Goal: Task Accomplishment & Management: Use online tool/utility

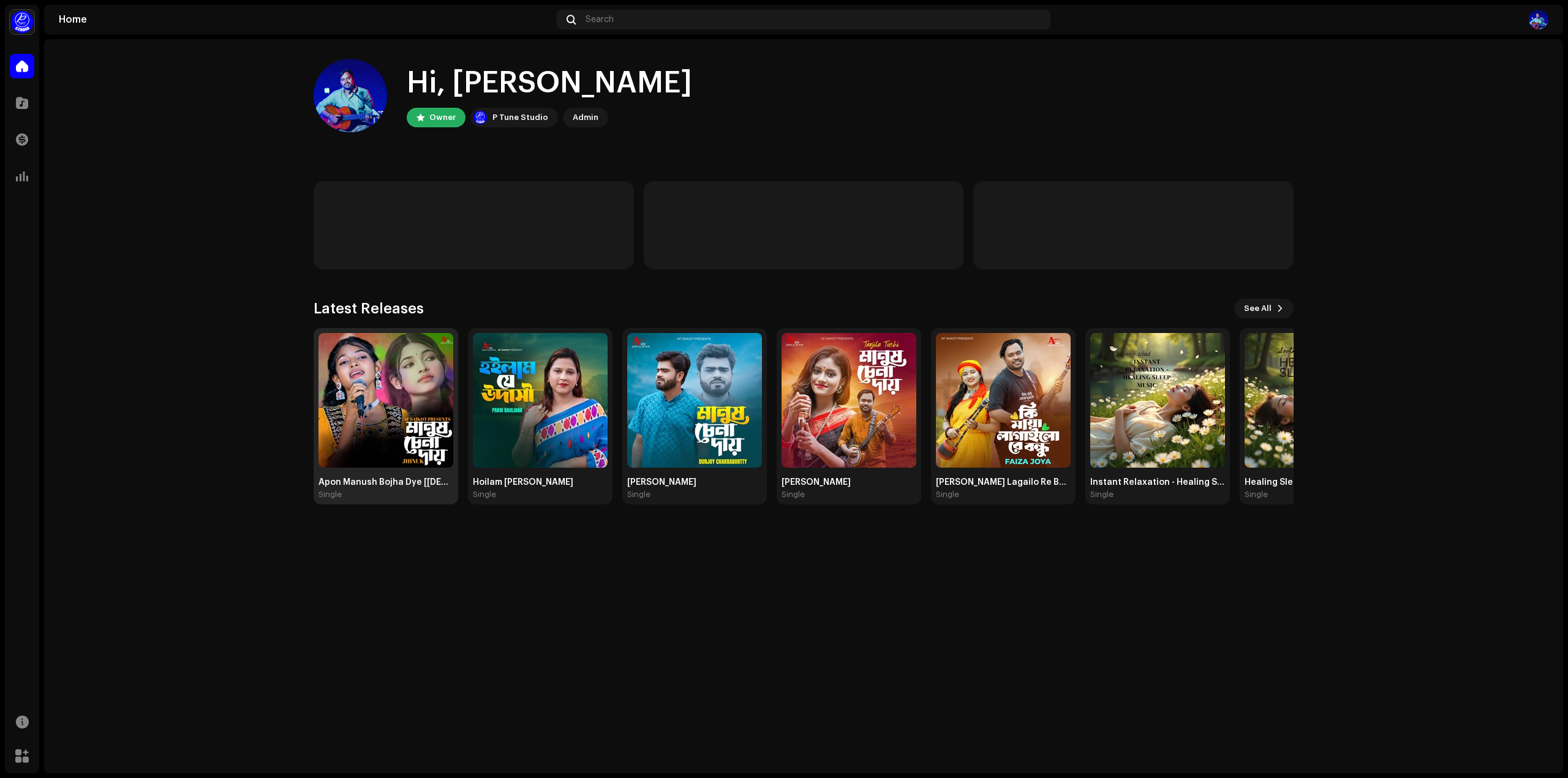
click at [392, 490] on div "Single" at bounding box center [386, 495] width 135 height 10
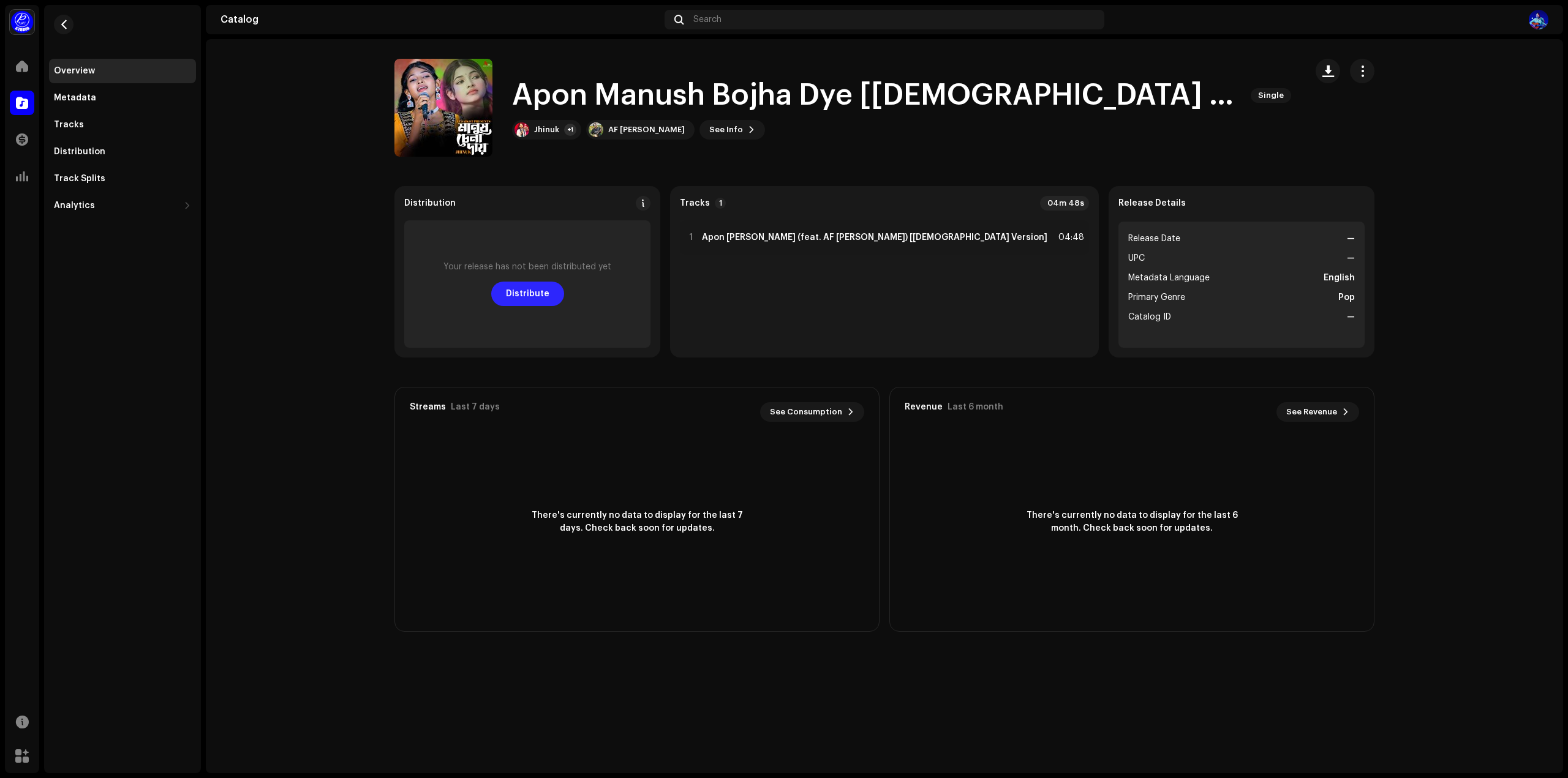
click at [549, 296] on span "Distribute" at bounding box center [528, 294] width 43 height 25
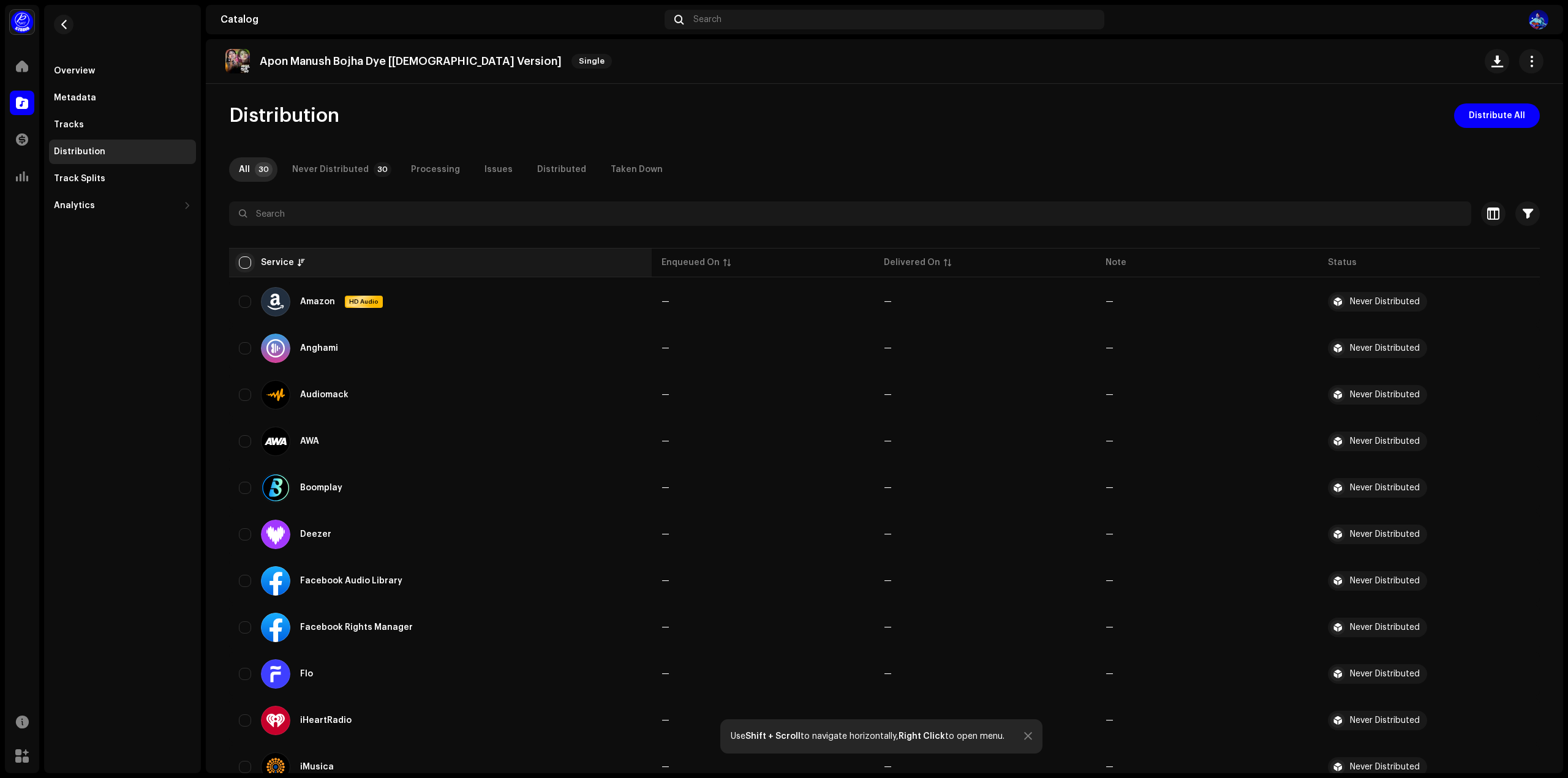
click at [239, 266] on input "checkbox" at bounding box center [245, 263] width 12 height 12
checkbox input "true"
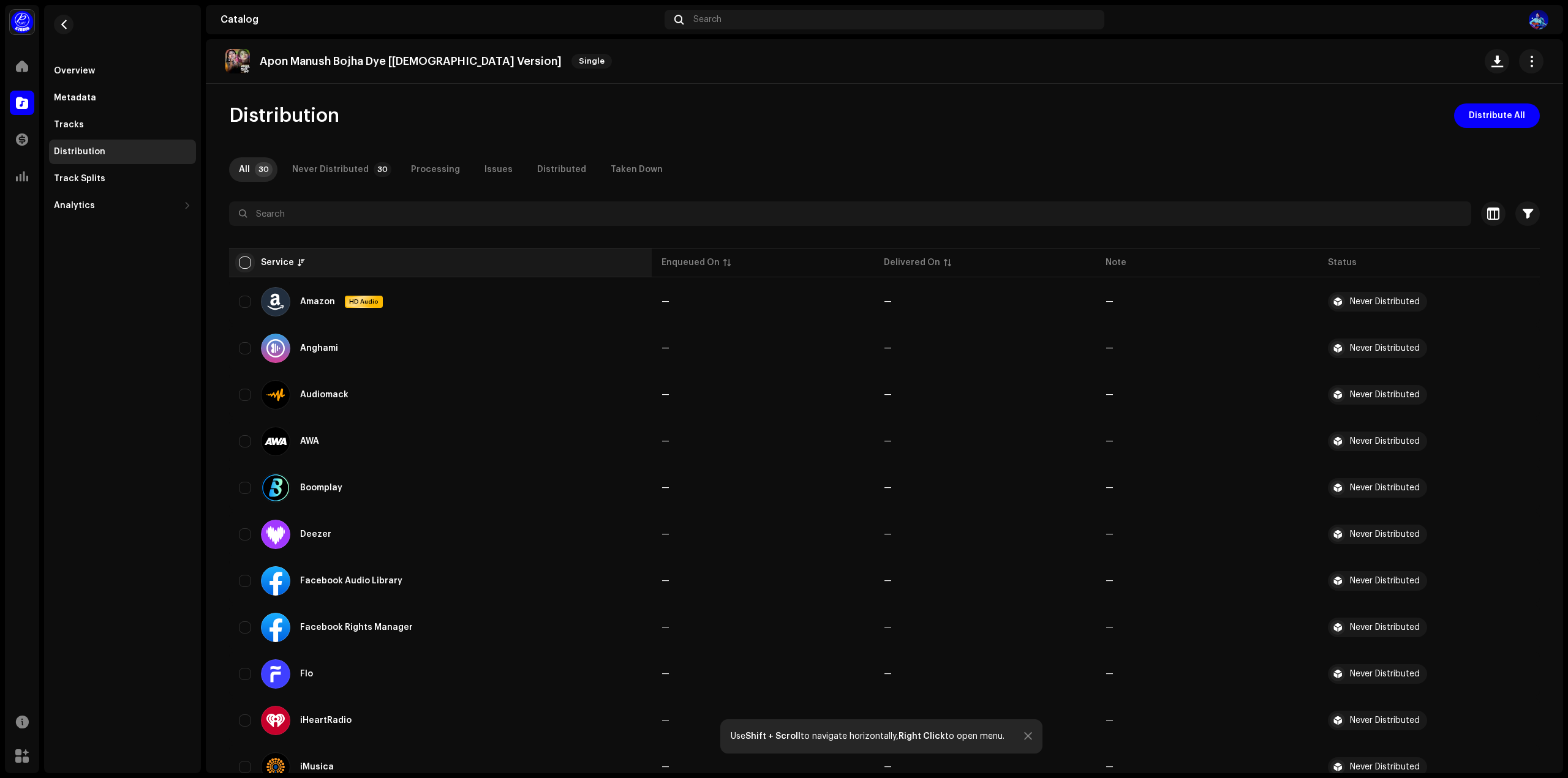
checkbox input "true"
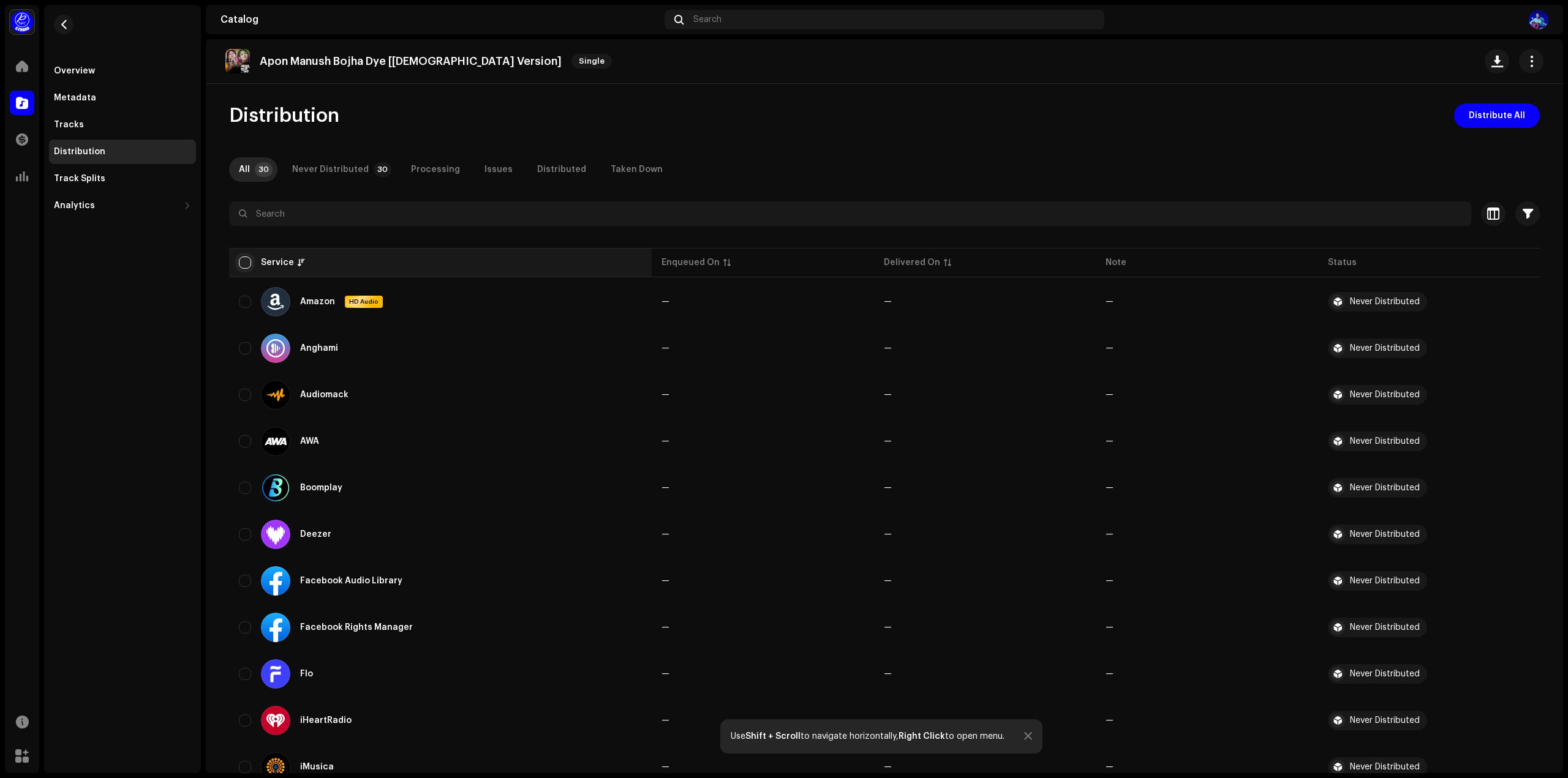
checkbox input "true"
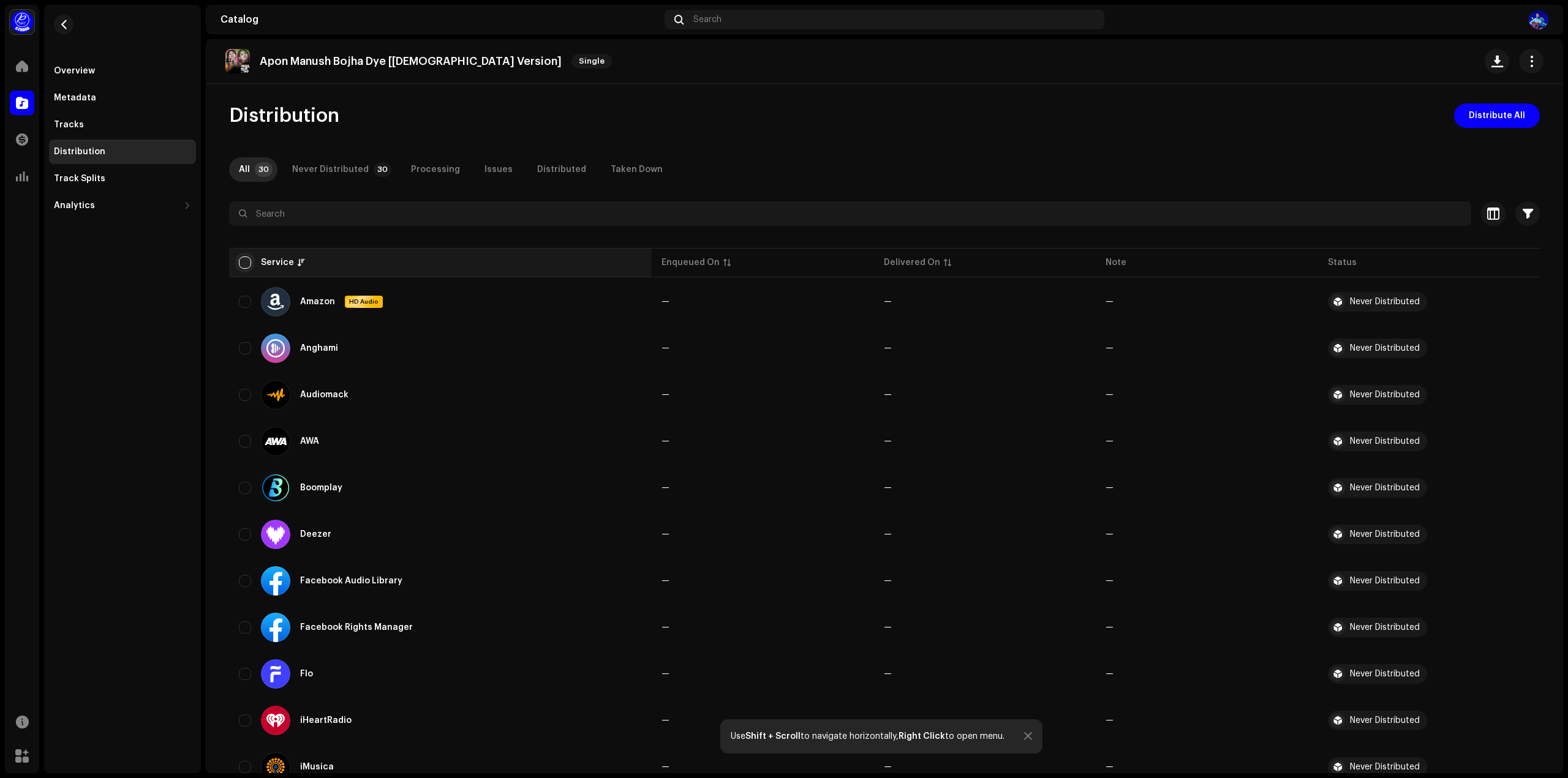
checkbox input "true"
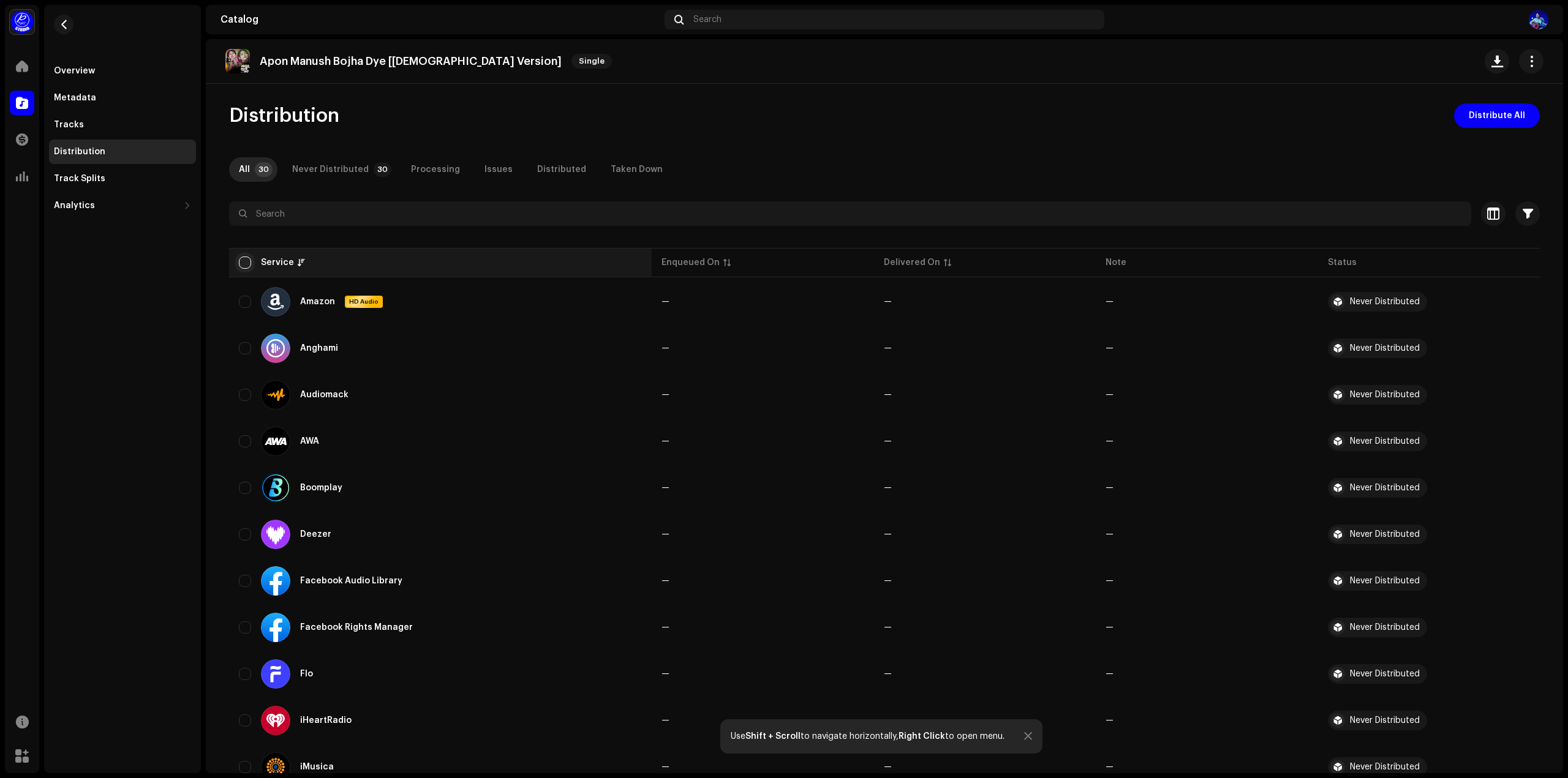
checkbox input "true"
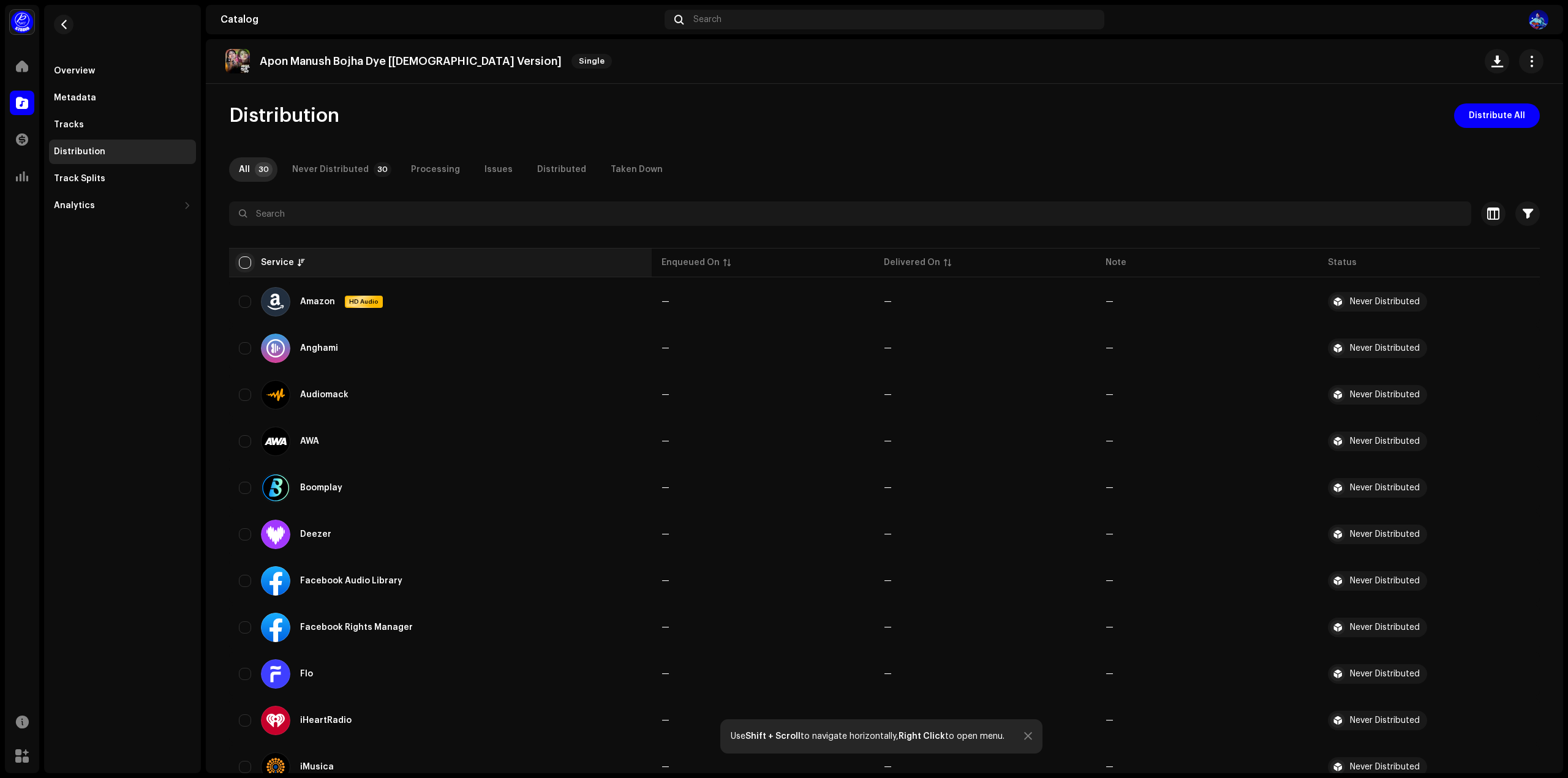
checkbox input "true"
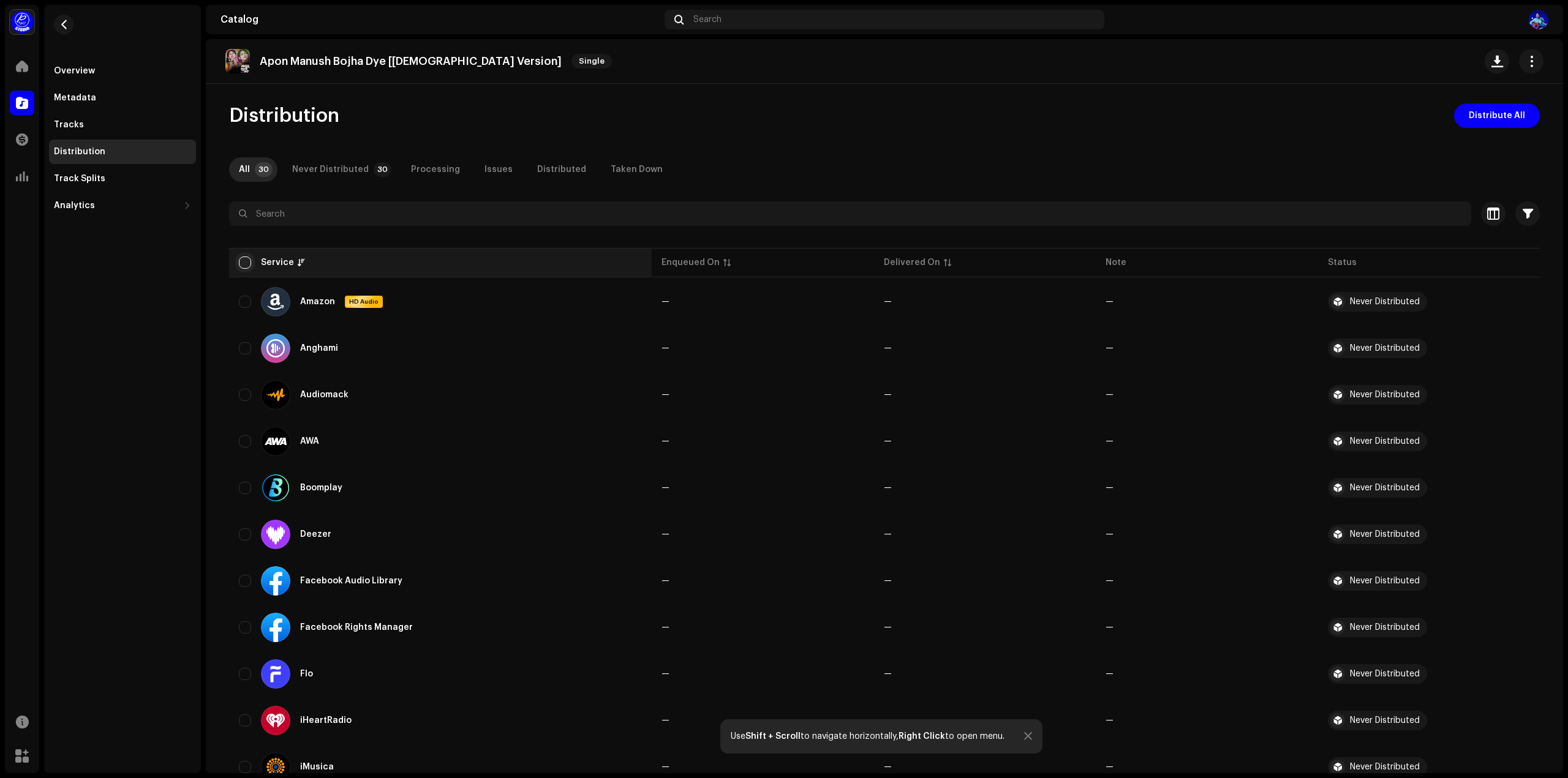
checkbox input "true"
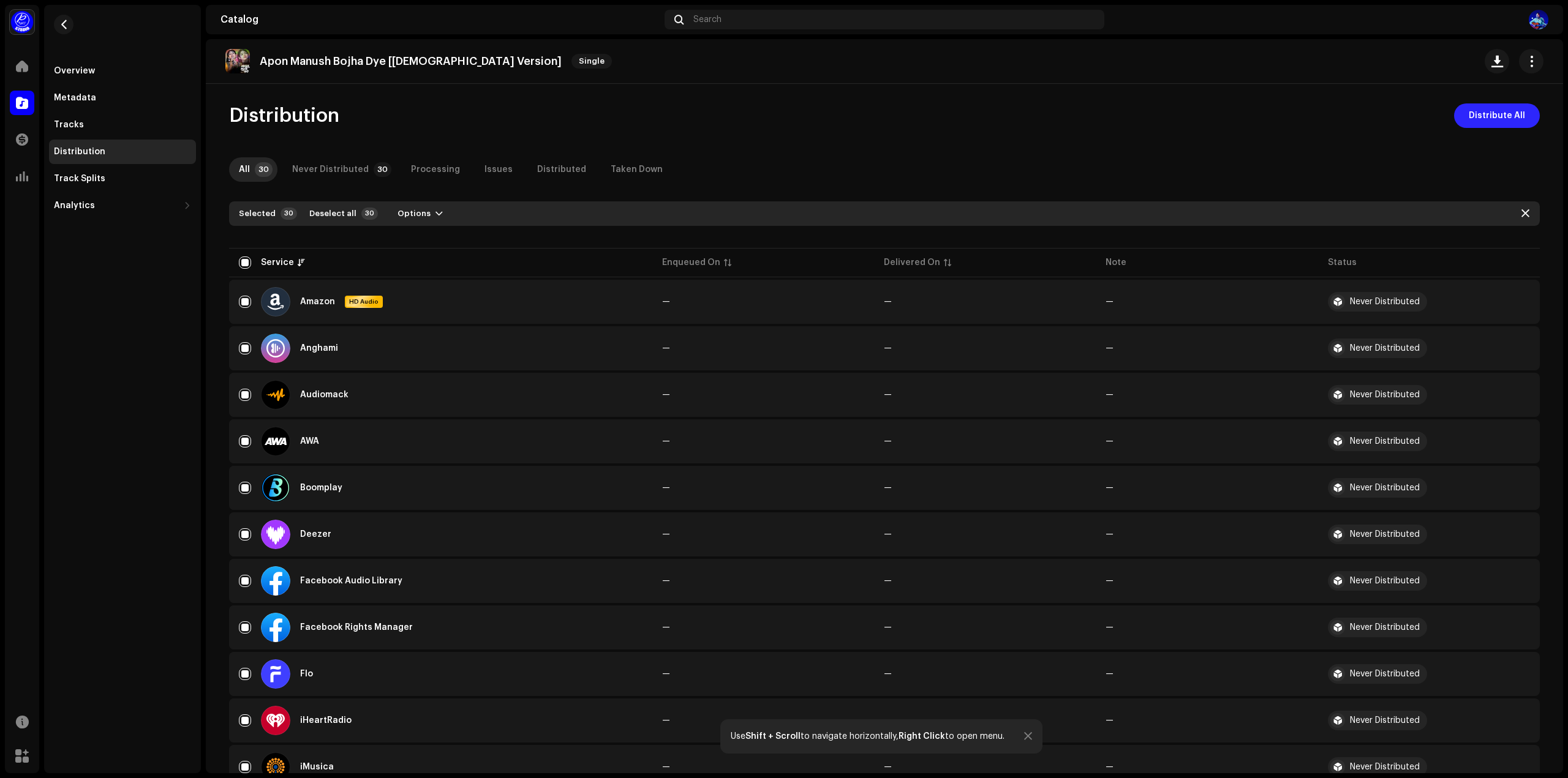
click at [1504, 111] on span "Distribute All" at bounding box center [1497, 116] width 57 height 25
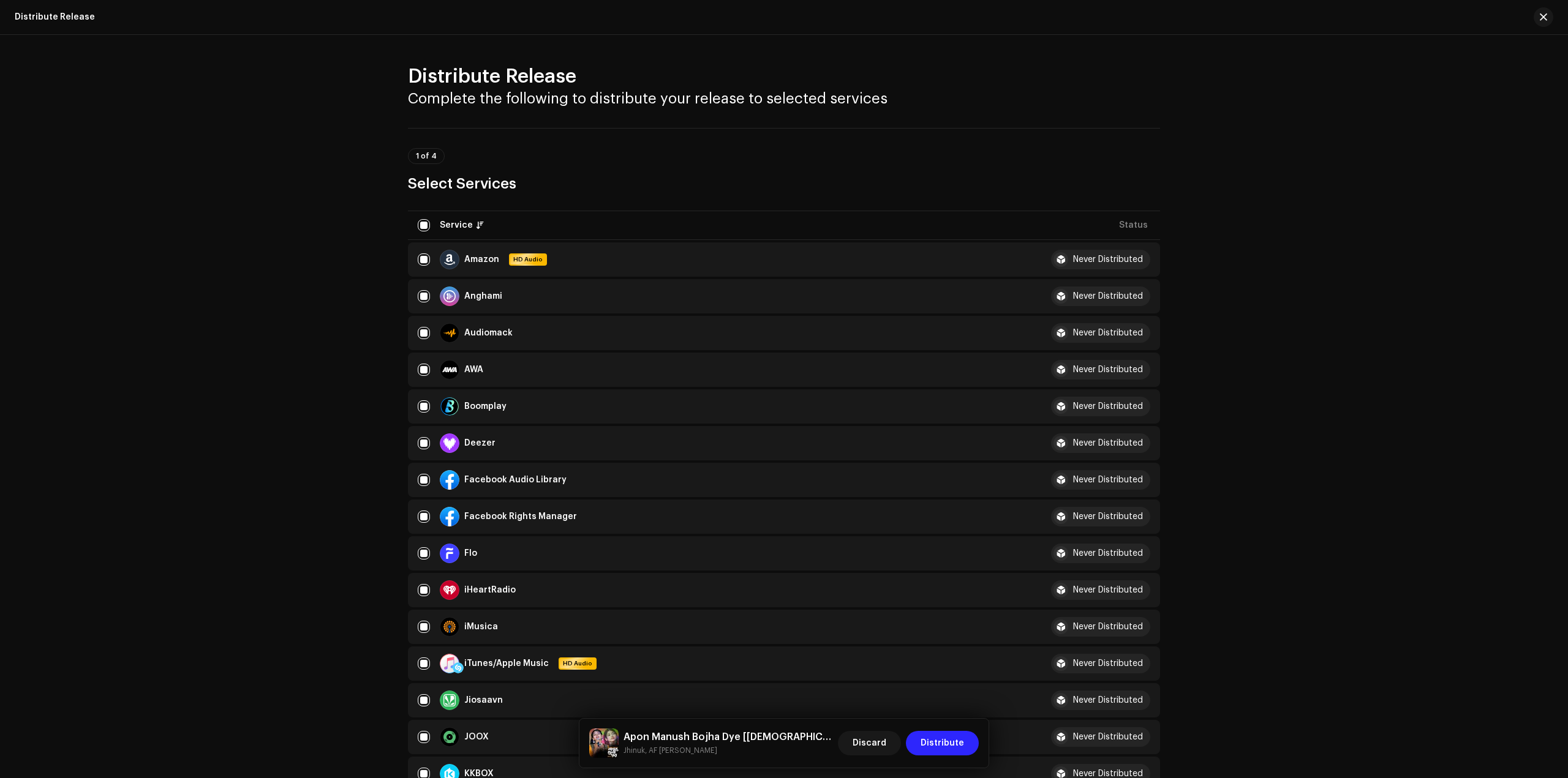
click at [956, 744] on span "Distribute" at bounding box center [942, 743] width 43 height 25
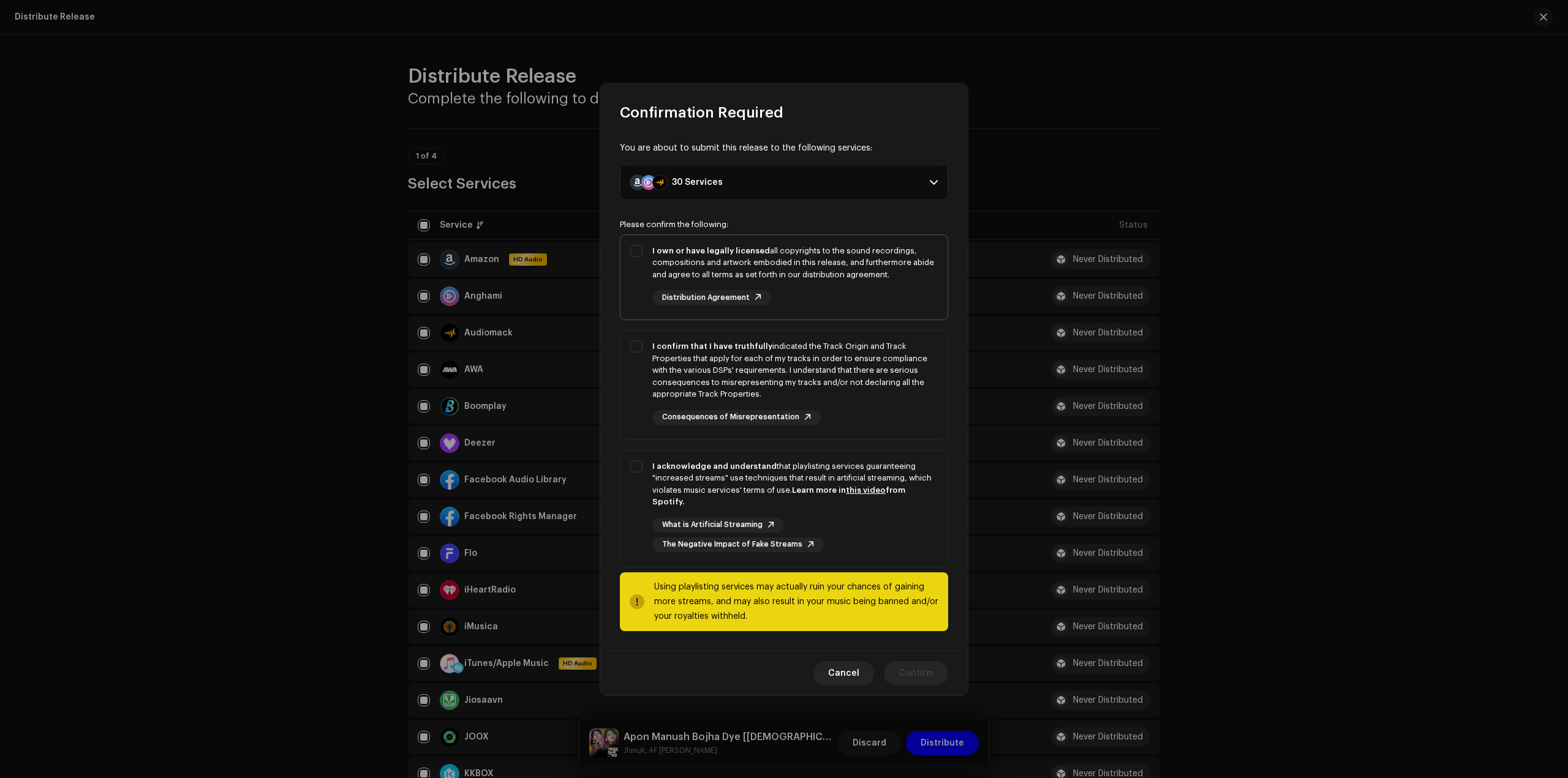
click at [637, 264] on div "I own or have legally licensed all copyrights to the sound recordings, composit…" at bounding box center [784, 275] width 327 height 80
checkbox input "true"
click at [632, 342] on div "I confirm that I have truthfully indicated the Track Origin and Track Propertie…" at bounding box center [784, 383] width 327 height 104
checkbox input "true"
click at [642, 468] on div "I acknowledge and understand that playlisting services guaranteeing "increased …" at bounding box center [784, 506] width 327 height 111
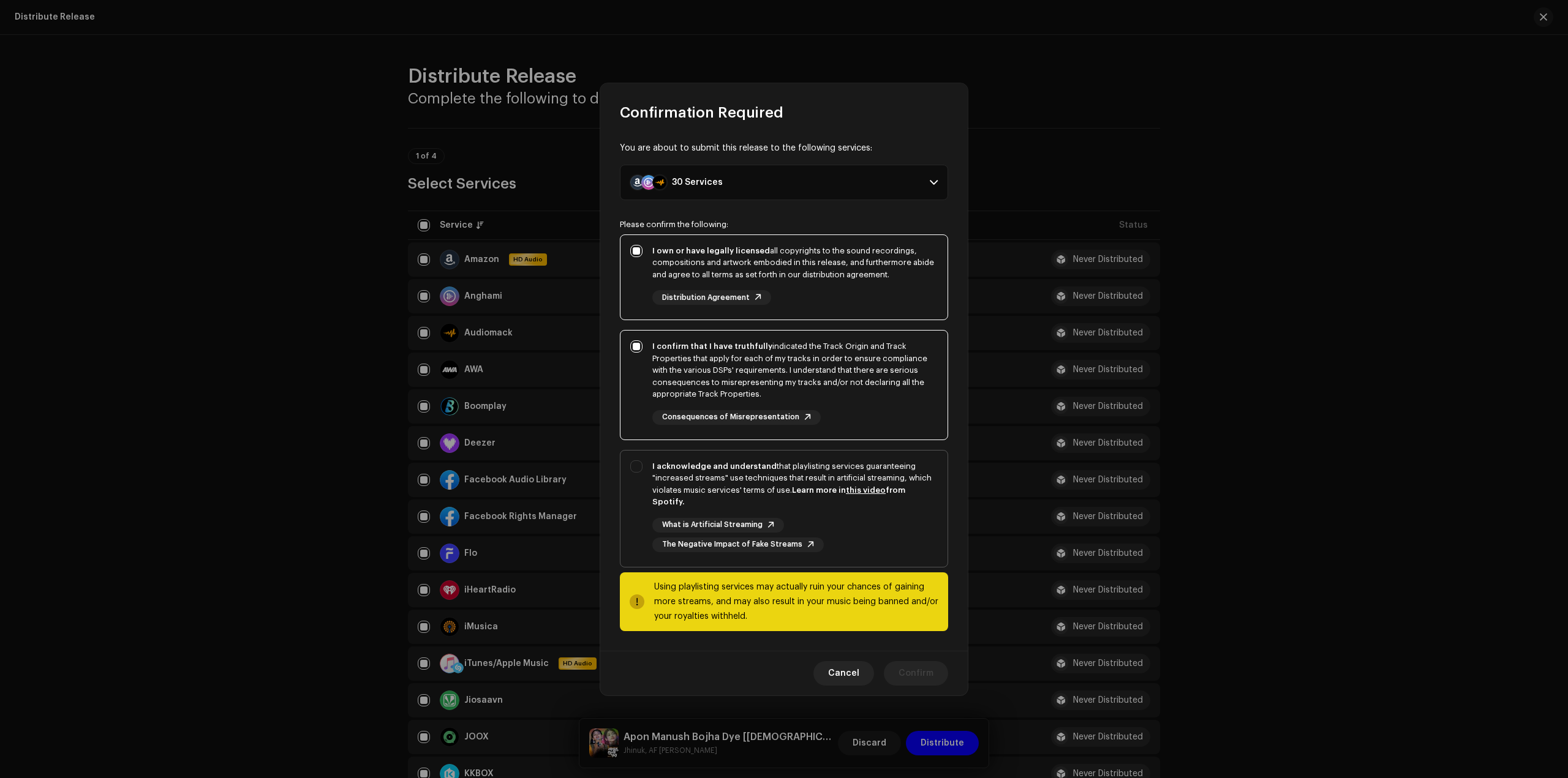
checkbox input "true"
click at [925, 662] on span "Confirm" at bounding box center [916, 673] width 35 height 25
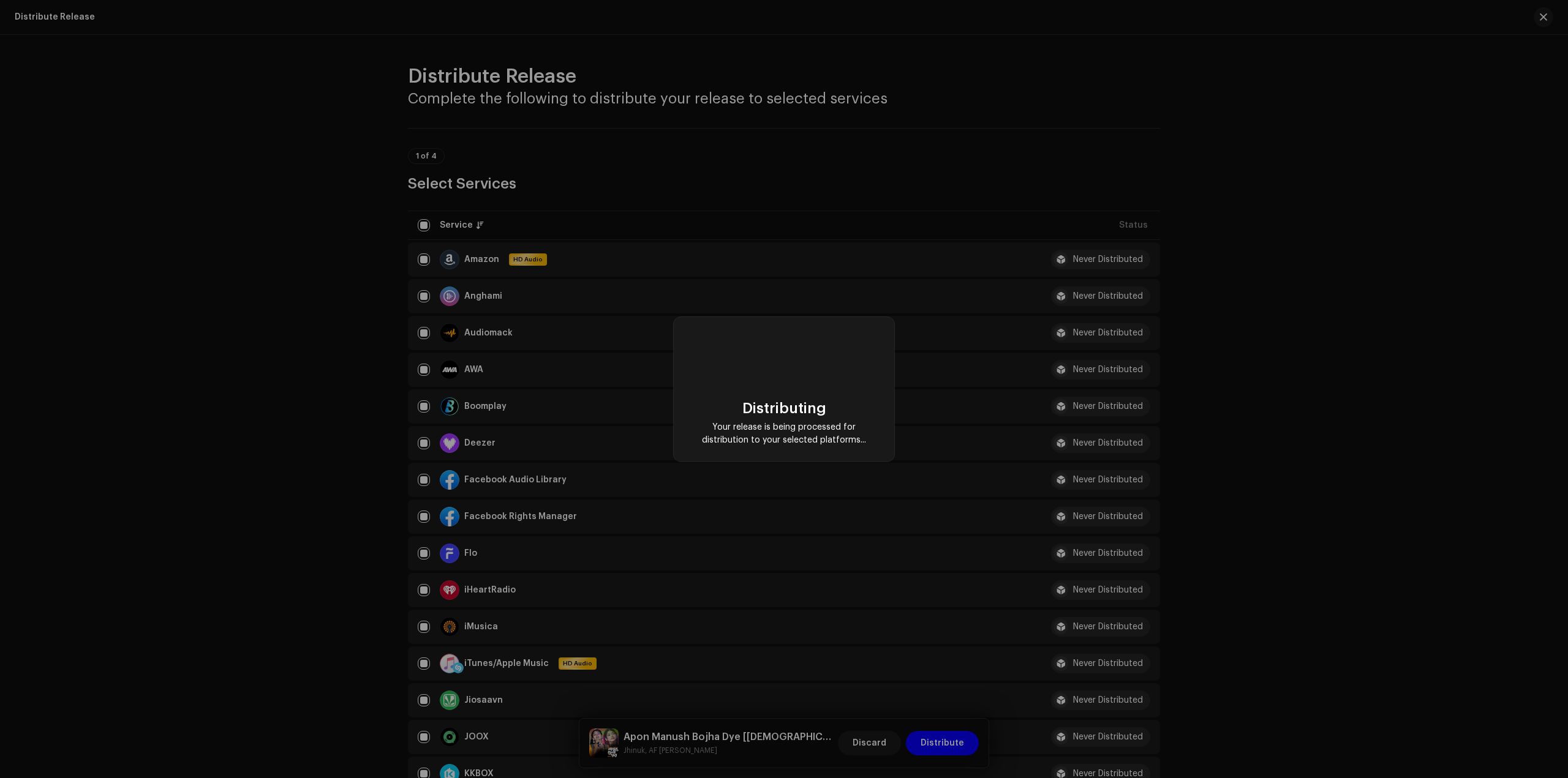
checkbox input "false"
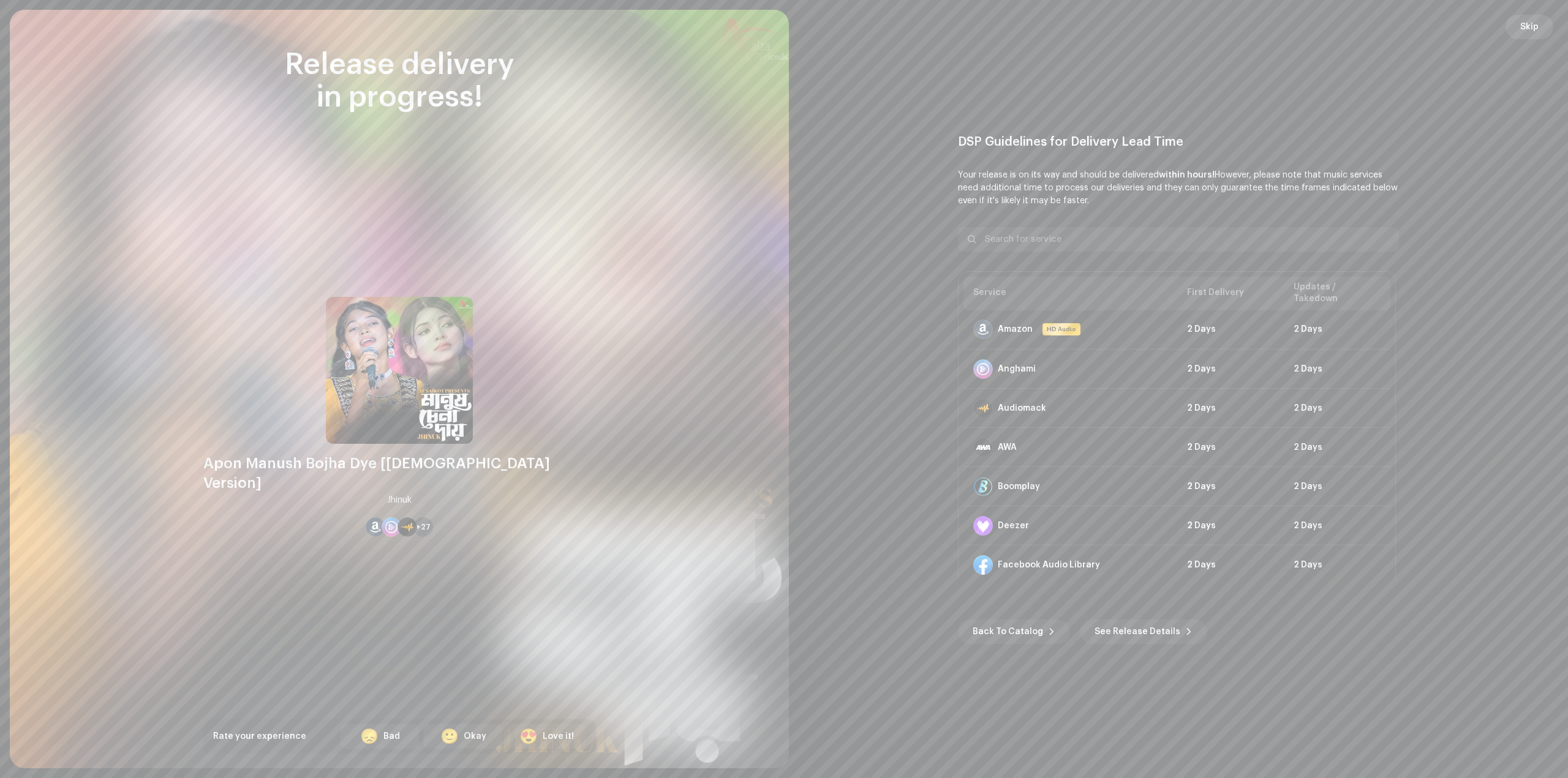
click at [1532, 29] on span "Skip" at bounding box center [1529, 27] width 18 height 25
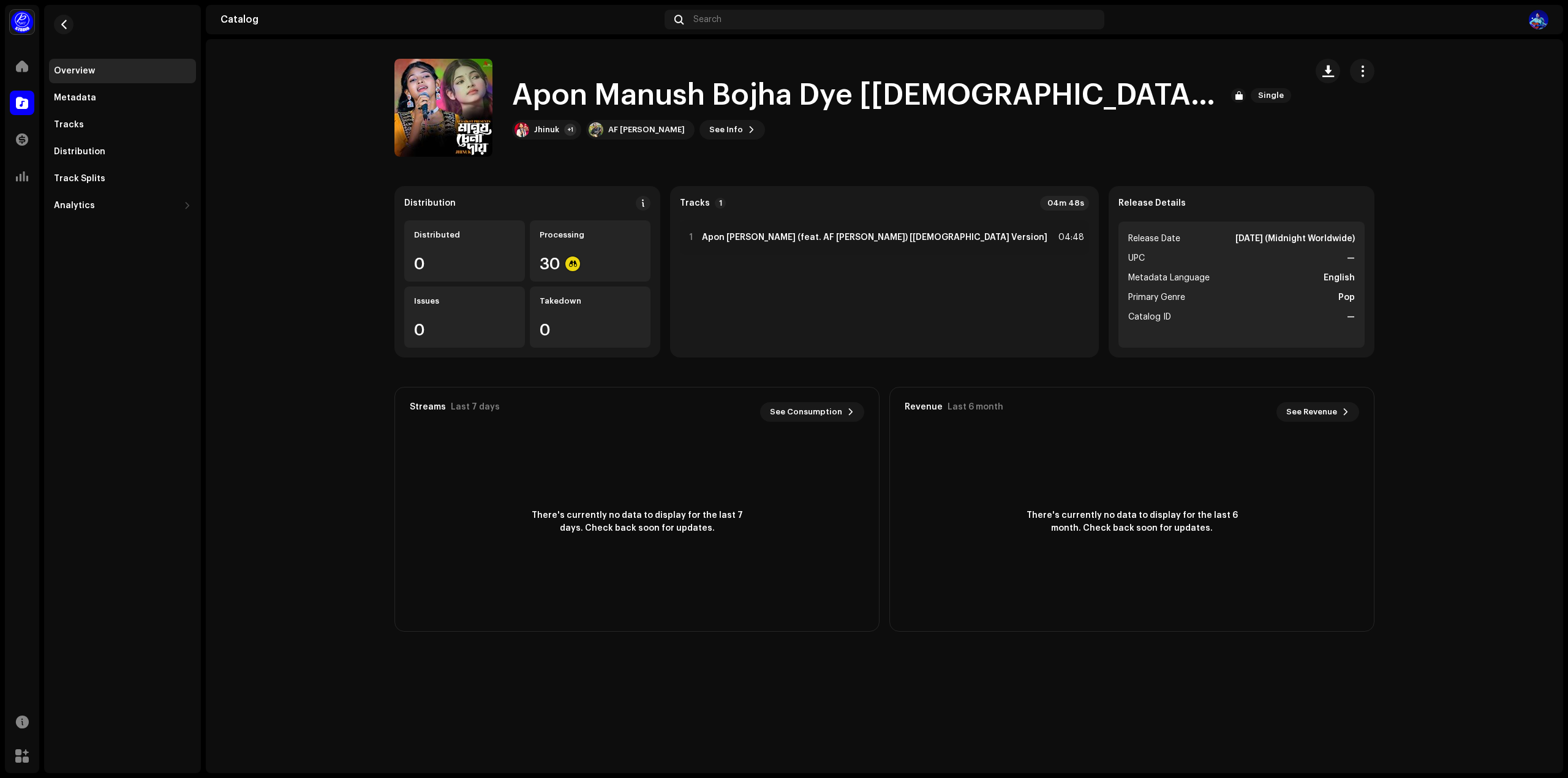
click at [1542, 18] on img at bounding box center [1538, 19] width 20 height 20
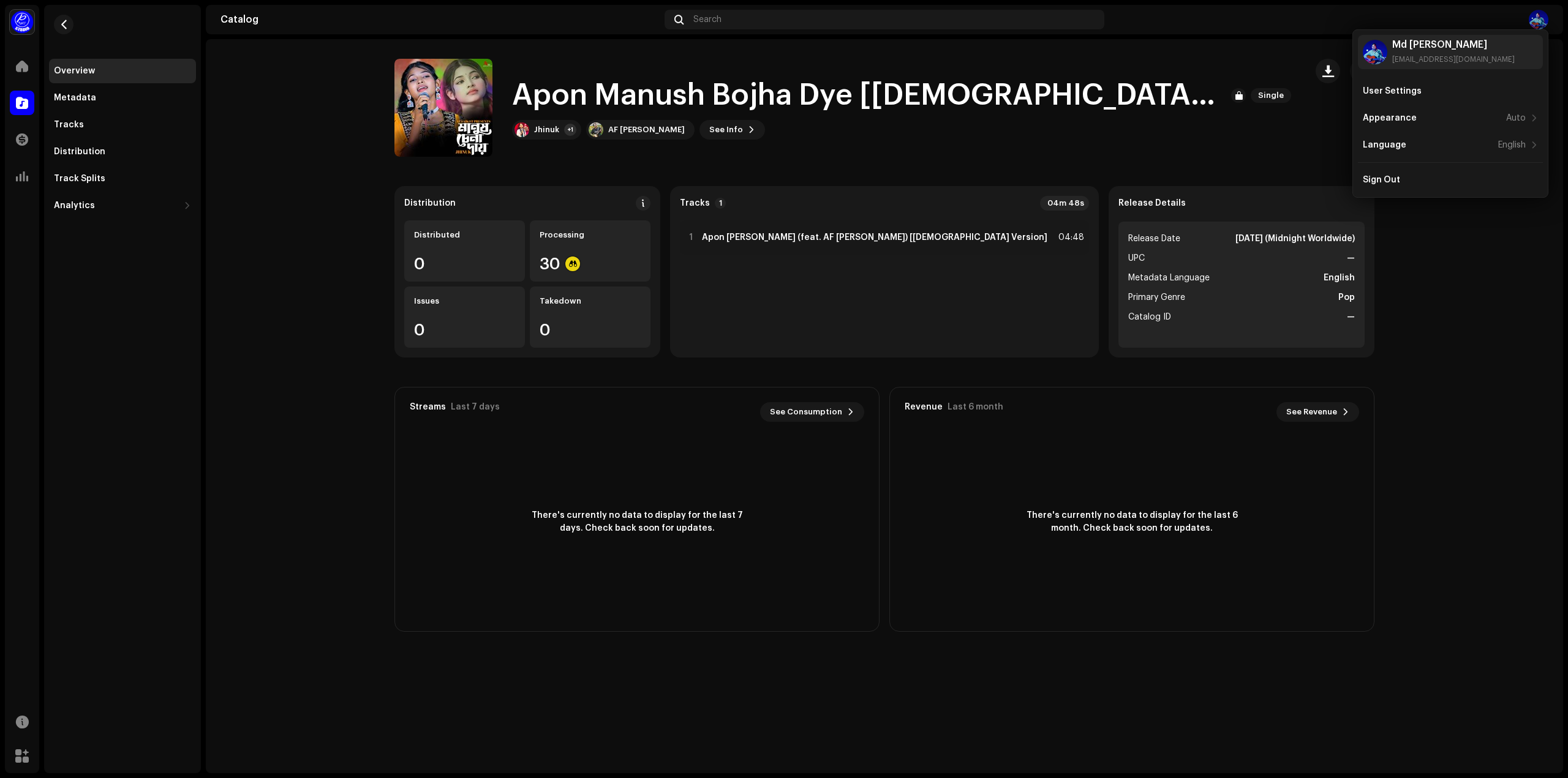
click at [1288, 25] on div at bounding box center [1328, 19] width 439 height 20
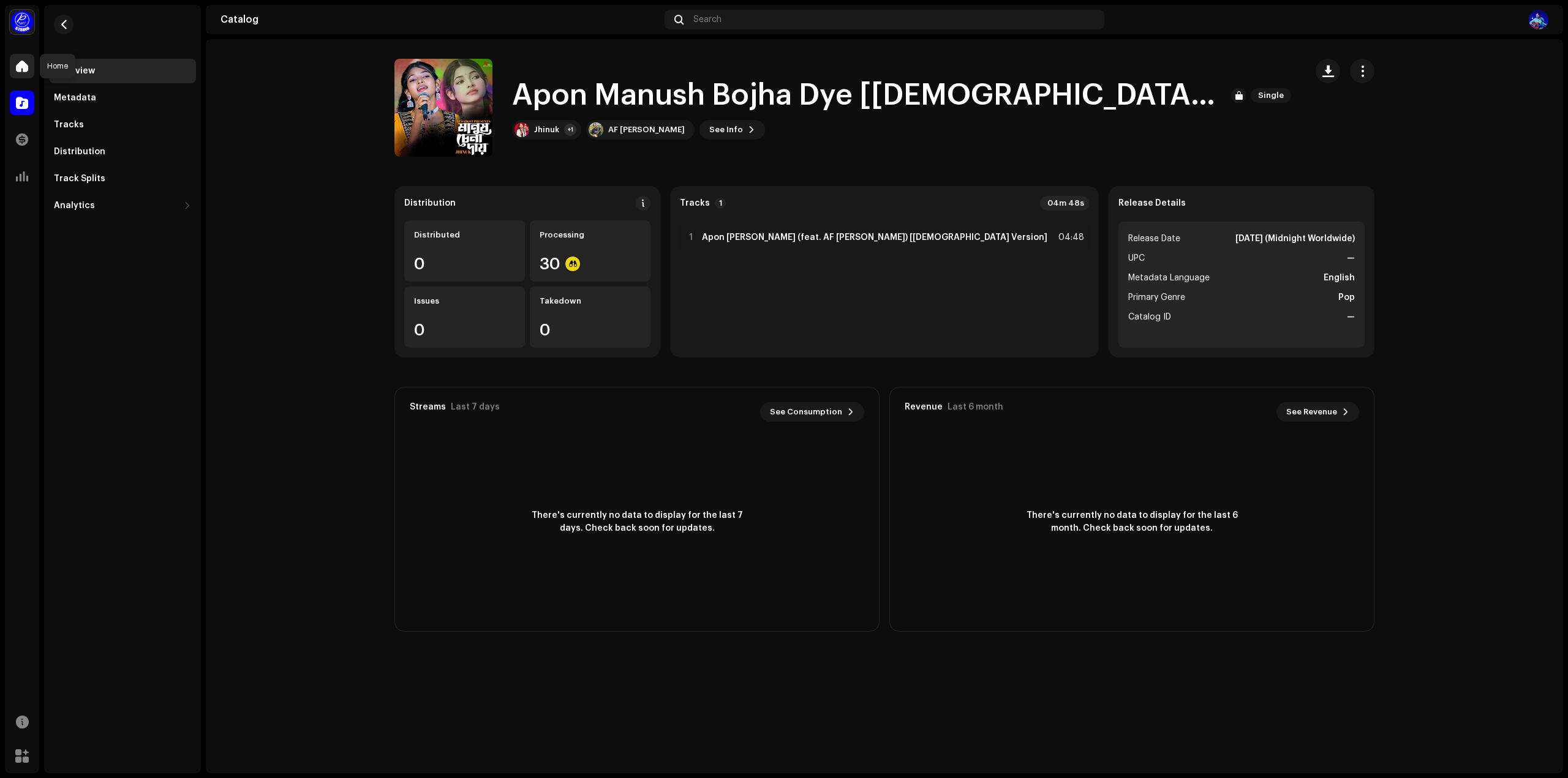
click at [25, 58] on div at bounding box center [22, 66] width 25 height 25
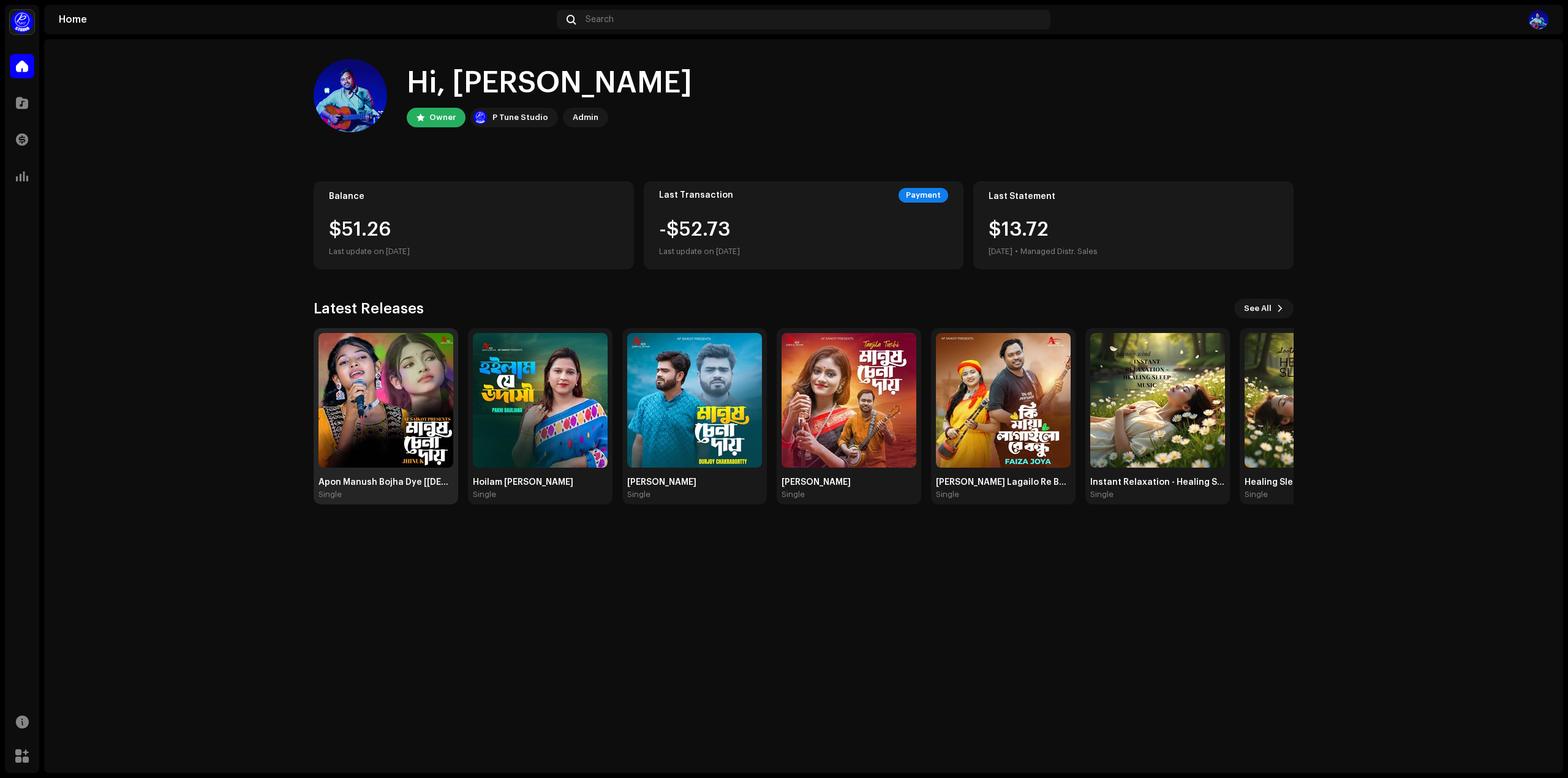
click at [373, 367] on img at bounding box center [386, 400] width 135 height 135
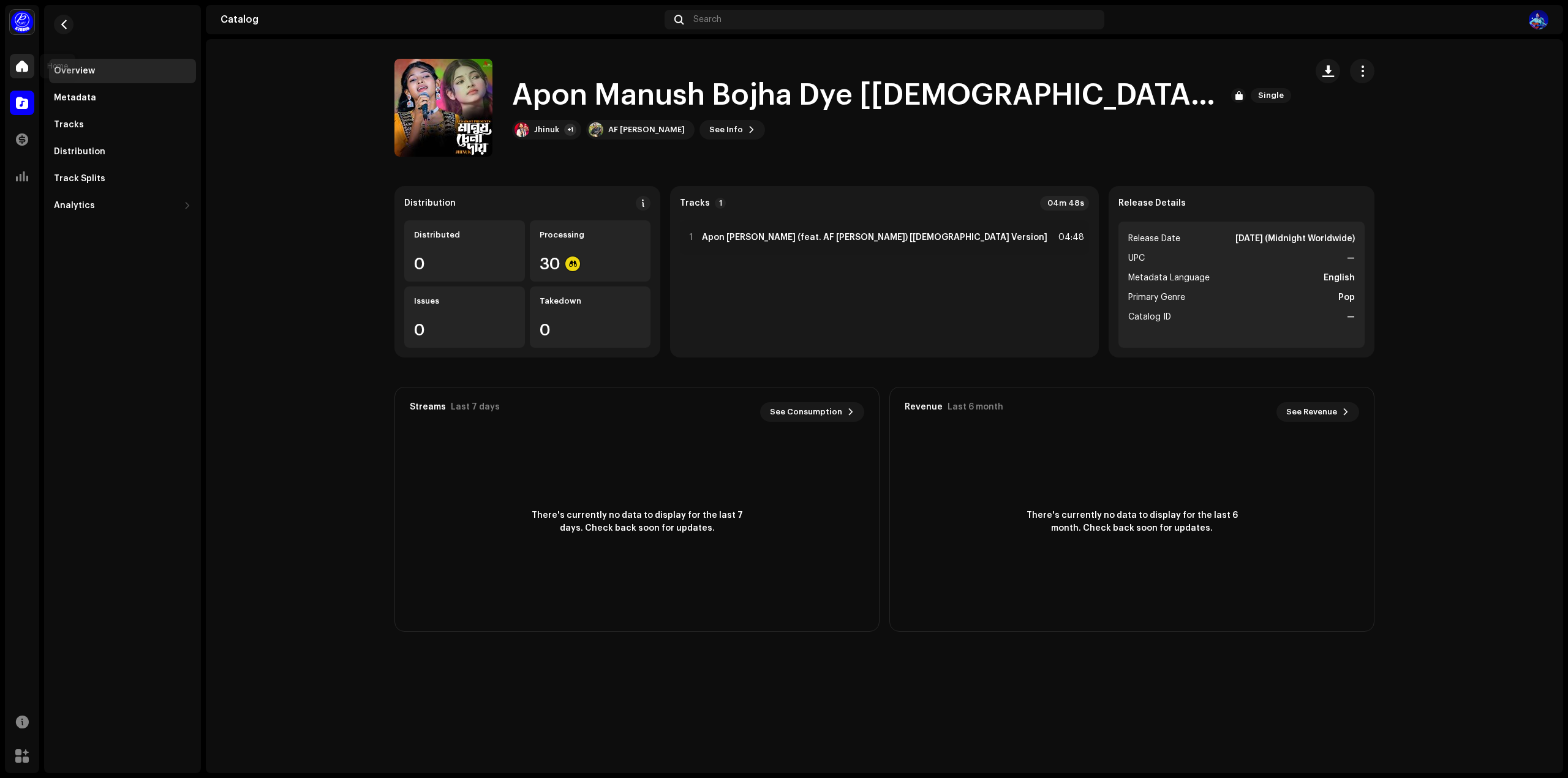
click at [24, 64] on span at bounding box center [22, 65] width 12 height 10
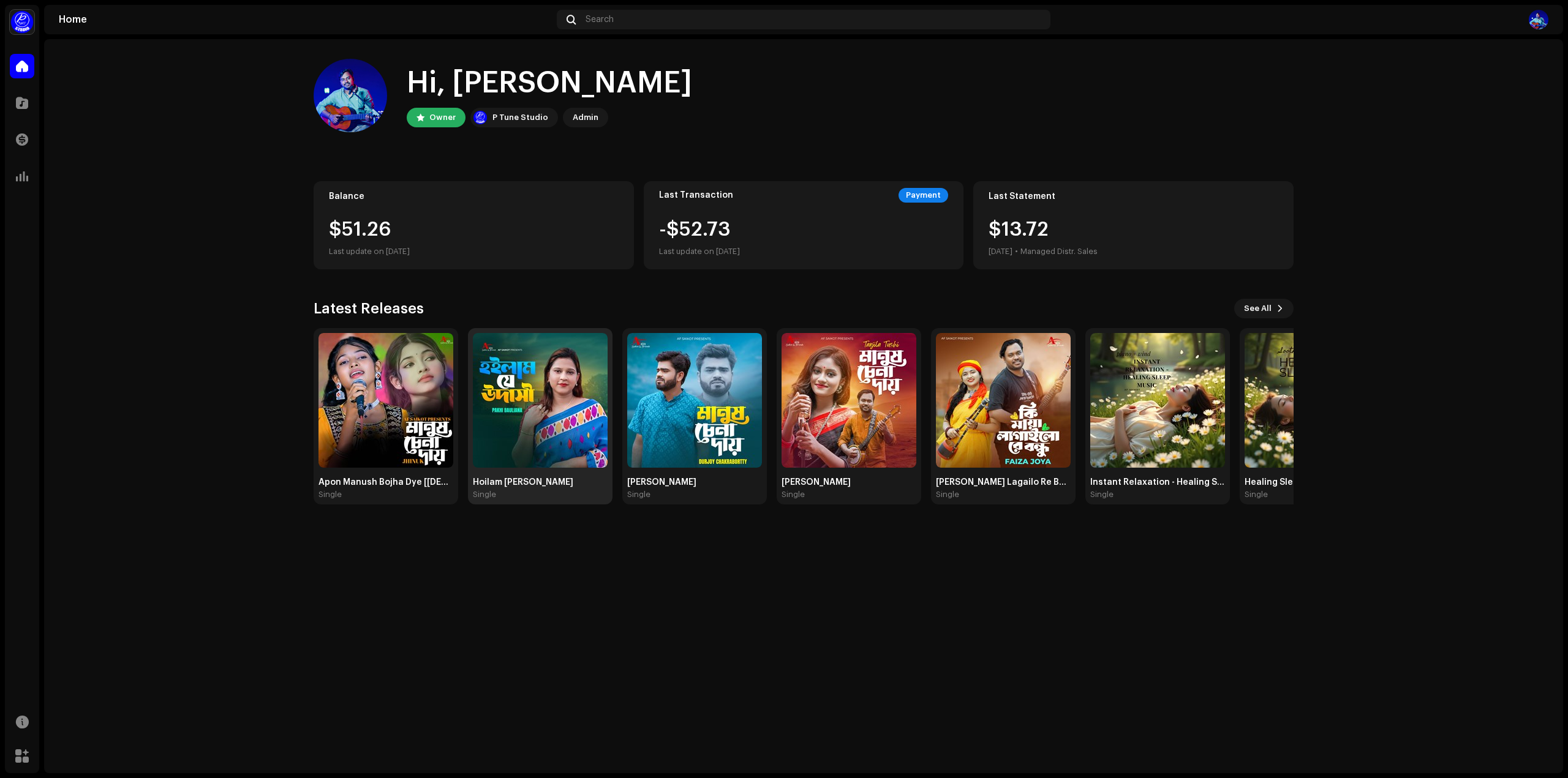
click at [533, 404] on img at bounding box center [540, 400] width 135 height 135
click at [191, 418] on home-home "Hi, Md [PERSON_NAME] Owner P Tune Studio Admin Balance $51.26 Last update on [D…" at bounding box center [803, 282] width 1519 height 485
